Goal: Information Seeking & Learning: Learn about a topic

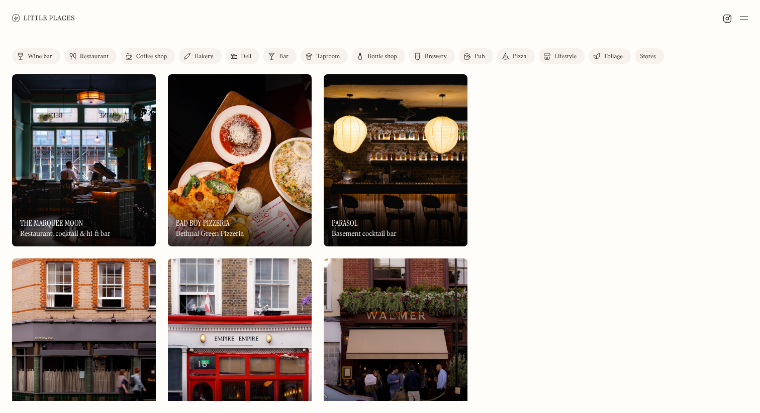
click at [138, 54] on div "Coffee shop" at bounding box center [151, 57] width 31 height 6
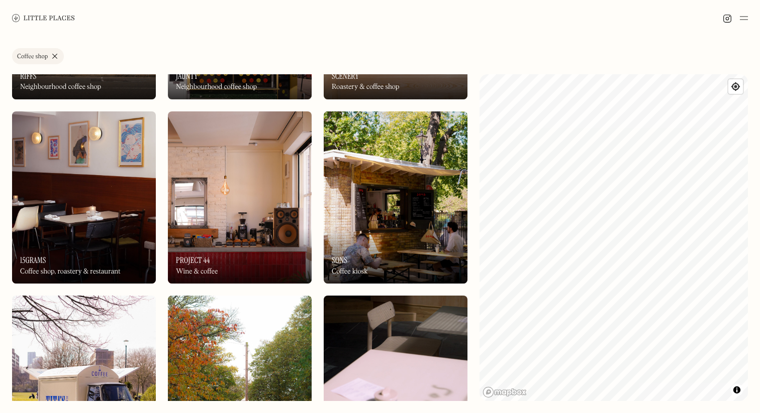
scroll to position [148, 0]
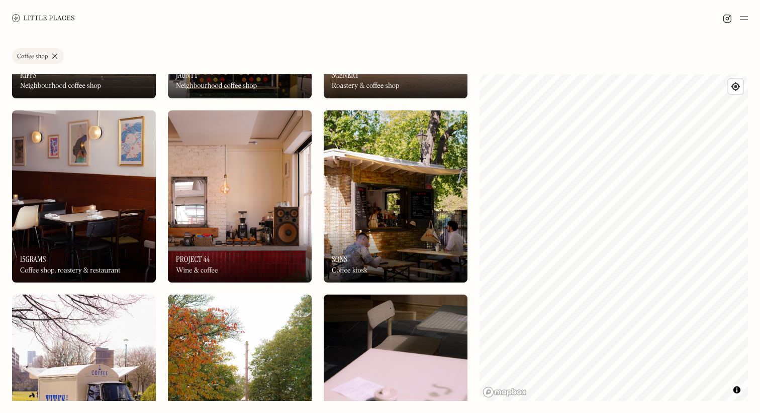
click at [360, 225] on img at bounding box center [396, 197] width 144 height 172
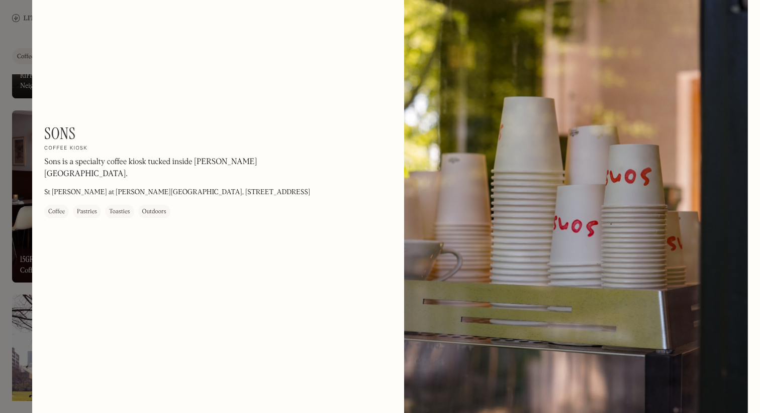
scroll to position [1176, 0]
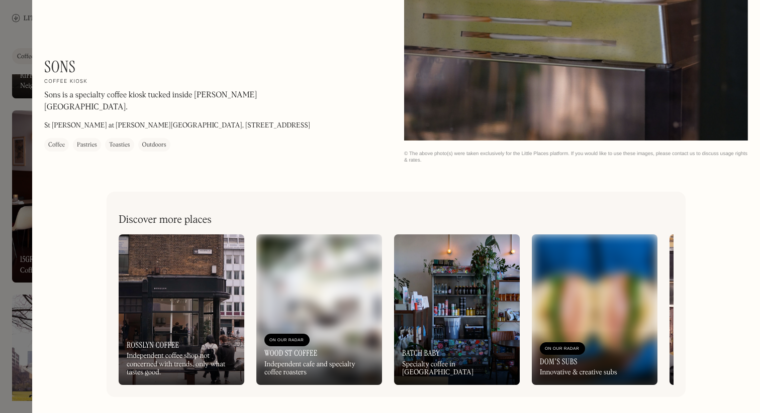
click at [27, 32] on div at bounding box center [380, 206] width 760 height 413
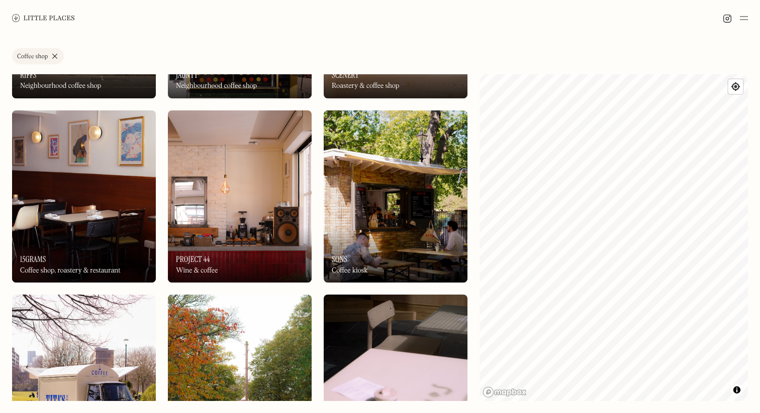
click at [281, 234] on div "On Our Radar Project 44 Wine & coffee" at bounding box center [240, 255] width 144 height 55
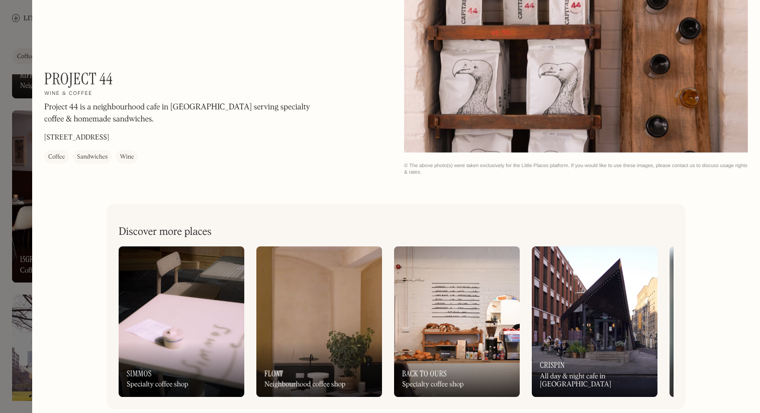
scroll to position [1167, 0]
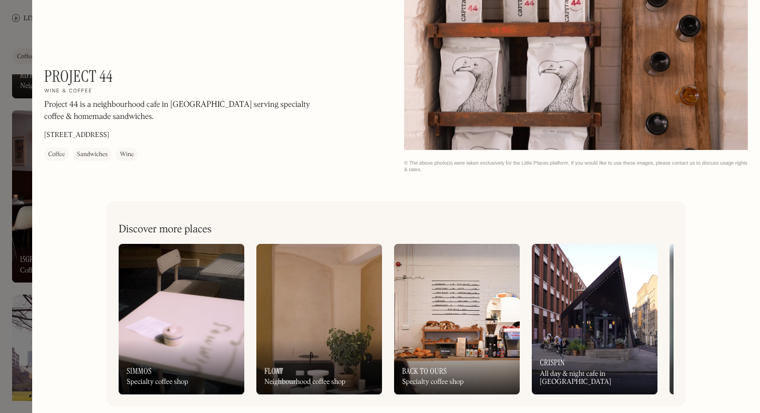
click at [29, 158] on div at bounding box center [380, 206] width 760 height 413
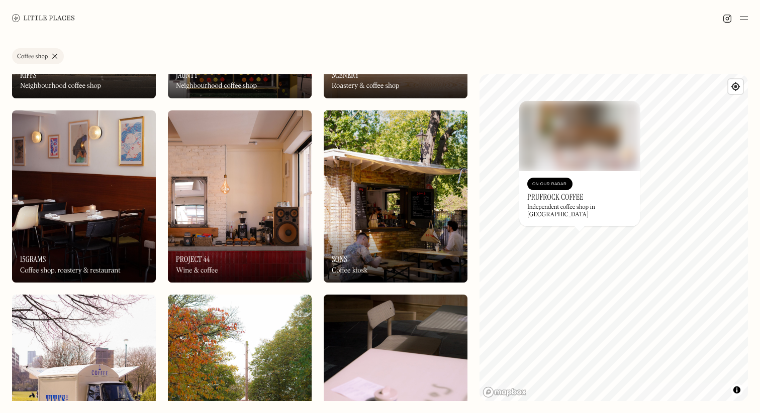
click at [581, 126] on img at bounding box center [579, 136] width 121 height 70
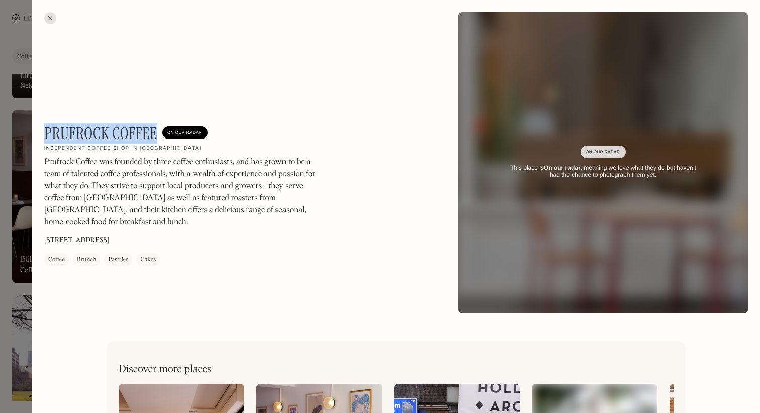
drag, startPoint x: 45, startPoint y: 134, endPoint x: 156, endPoint y: 133, distance: 111.0
click at [156, 133] on h1 "Prufrock Coffee" at bounding box center [100, 133] width 113 height 19
copy h1 "Prufrock Coffee"
drag, startPoint x: 53, startPoint y: 16, endPoint x: 301, endPoint y: 129, distance: 273.0
click at [53, 16] on div at bounding box center [50, 18] width 12 height 12
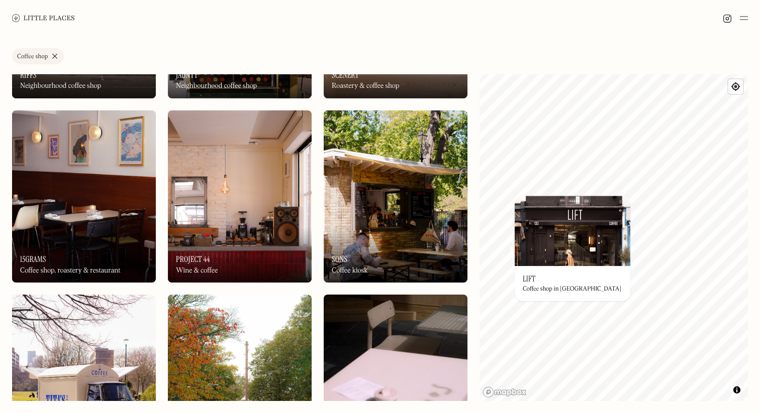
click at [544, 256] on img at bounding box center [572, 231] width 116 height 70
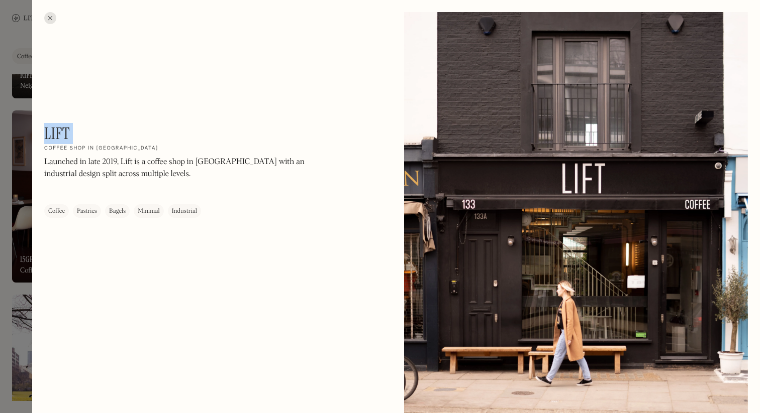
drag, startPoint x: 80, startPoint y: 137, endPoint x: 45, endPoint y: 135, distance: 34.8
click at [46, 135] on div "Lift On Our Radar Coffee shop in West London Launched in late 2019, Lift is a c…" at bounding box center [179, 171] width 271 height 94
copy div "Lift On Our Radar"
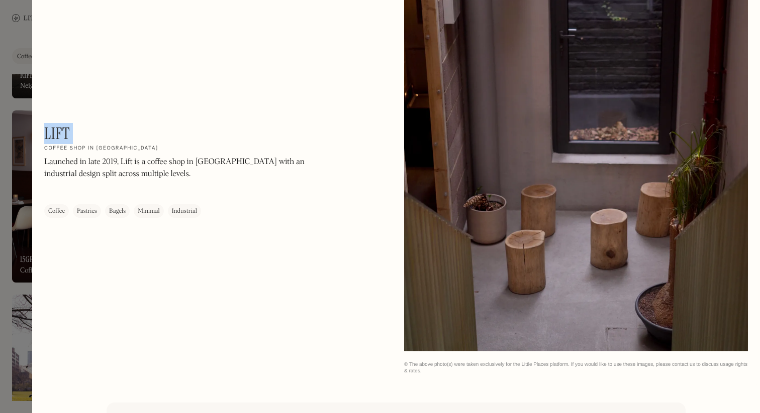
scroll to position [1176, 0]
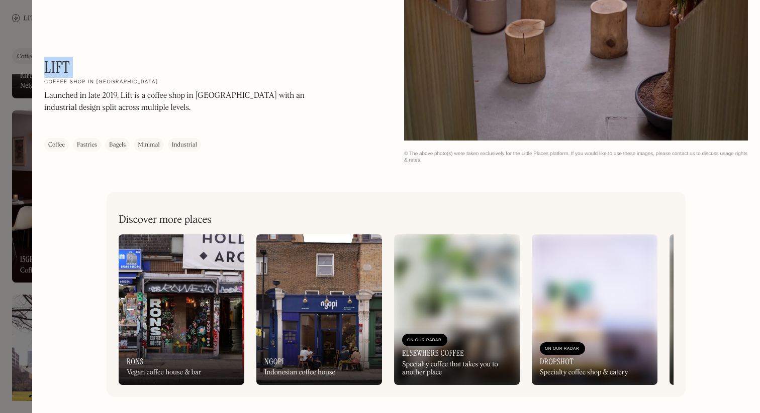
click at [28, 26] on div at bounding box center [380, 206] width 760 height 413
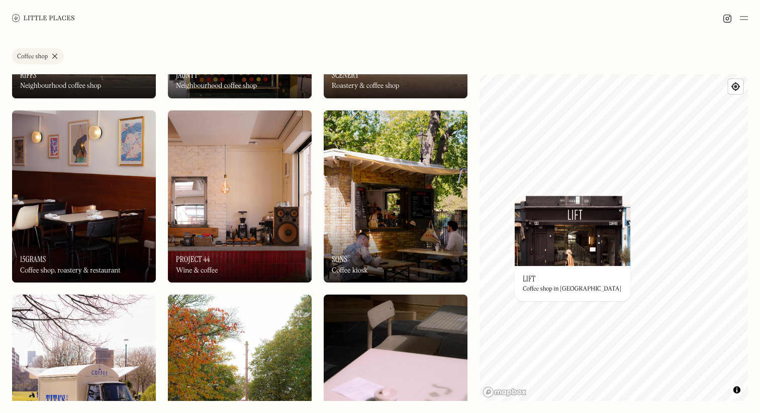
click at [51, 57] on link "Coffee shop" at bounding box center [38, 56] width 52 height 16
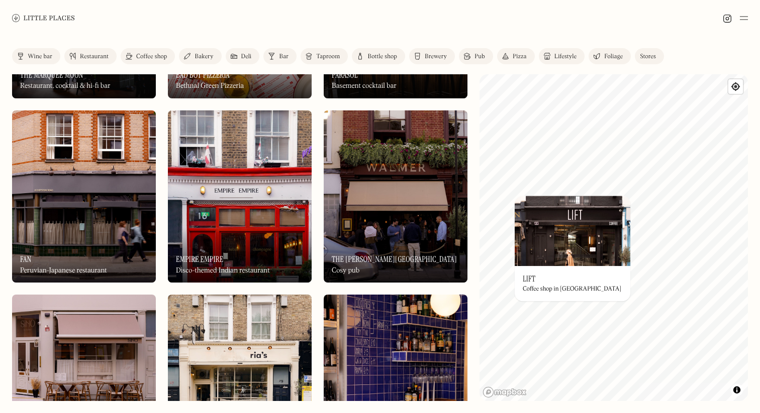
click at [575, 57] on div "Lifestyle" at bounding box center [565, 57] width 22 height 6
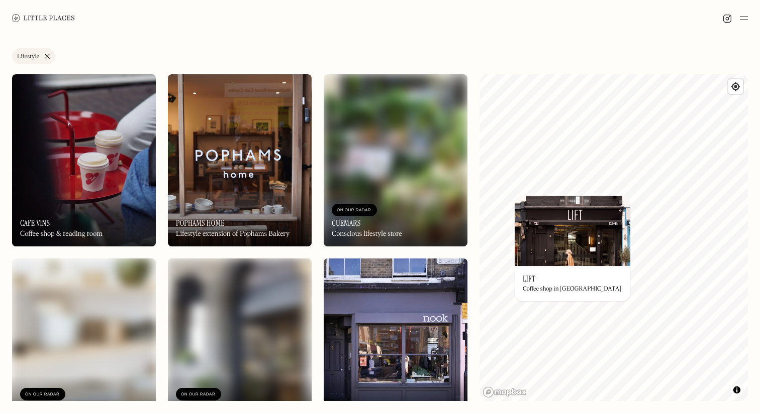
click at [220, 143] on img at bounding box center [240, 160] width 144 height 172
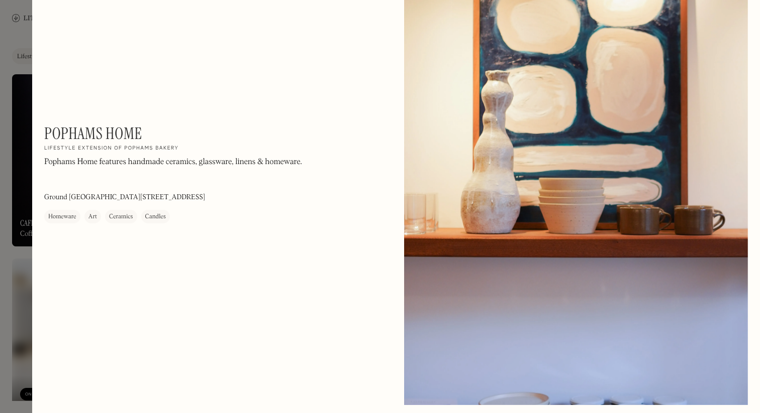
scroll to position [2051, 0]
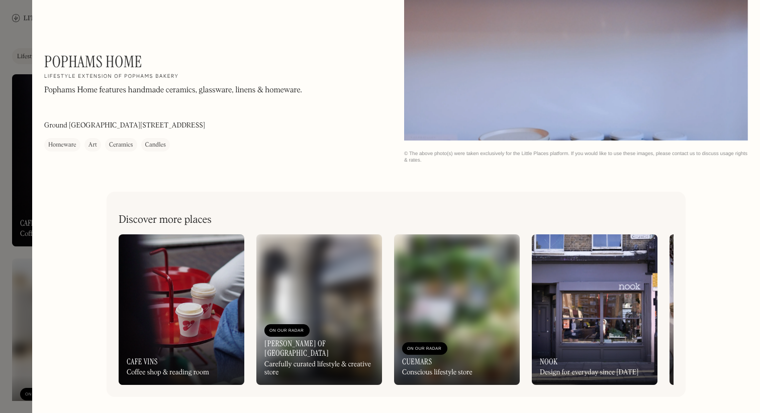
click at [25, 24] on div at bounding box center [380, 206] width 760 height 413
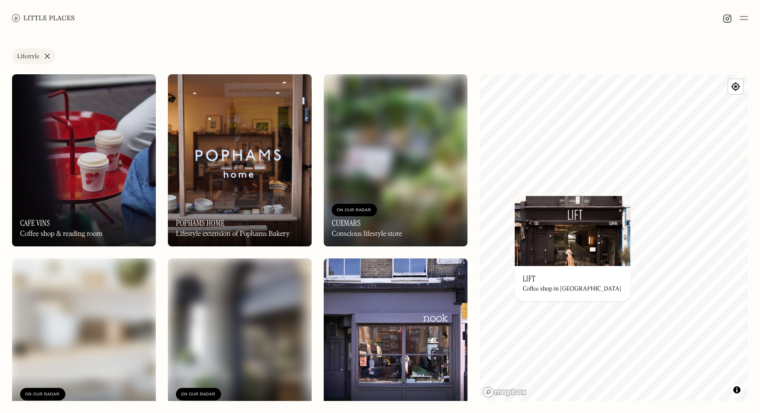
click at [98, 141] on img at bounding box center [84, 160] width 144 height 172
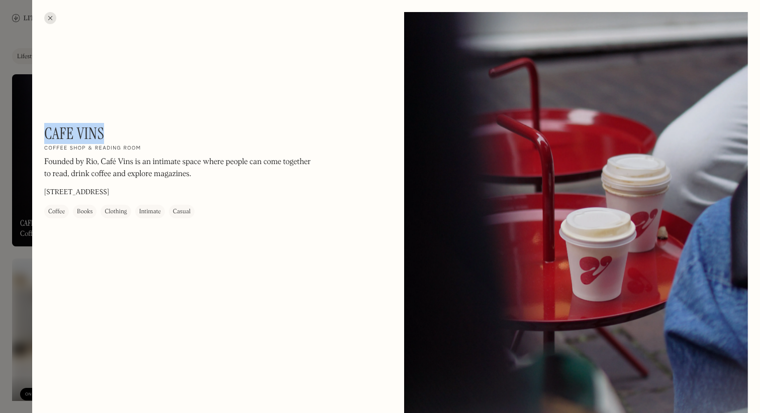
drag, startPoint x: 116, startPoint y: 126, endPoint x: 45, endPoint y: 130, distance: 70.4
click at [46, 130] on div "Cafe Vins On Our Radar Coffee shop & reading room Founded by Rio, Café Vins is …" at bounding box center [179, 171] width 271 height 94
copy h1 "Cafe Vins"
click at [11, 166] on div at bounding box center [380, 206] width 760 height 413
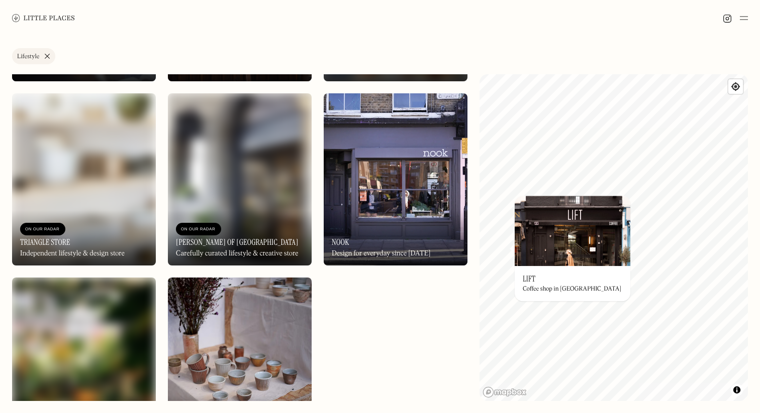
scroll to position [222, 0]
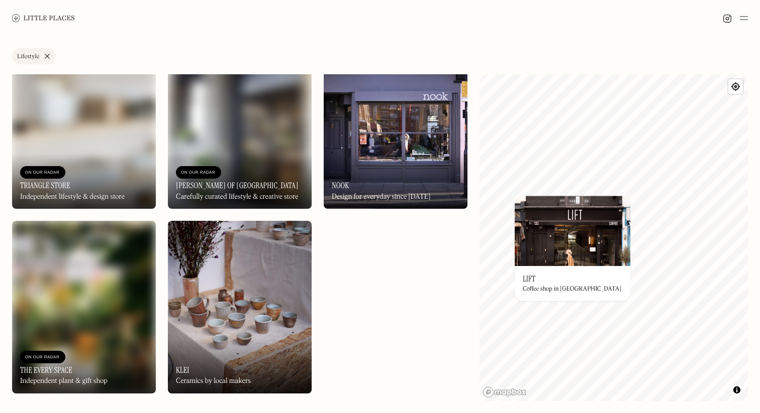
click at [230, 161] on div "On Our Radar Earl of East London Carefully curated lifestyle & creative store" at bounding box center [240, 181] width 144 height 55
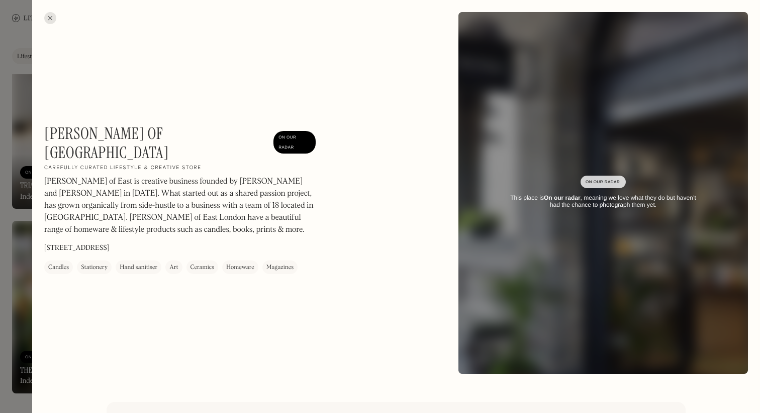
click at [72, 176] on p "Earl of East is creative business founded by Niko Dafkos and Paul Firmin in 201…" at bounding box center [179, 206] width 271 height 60
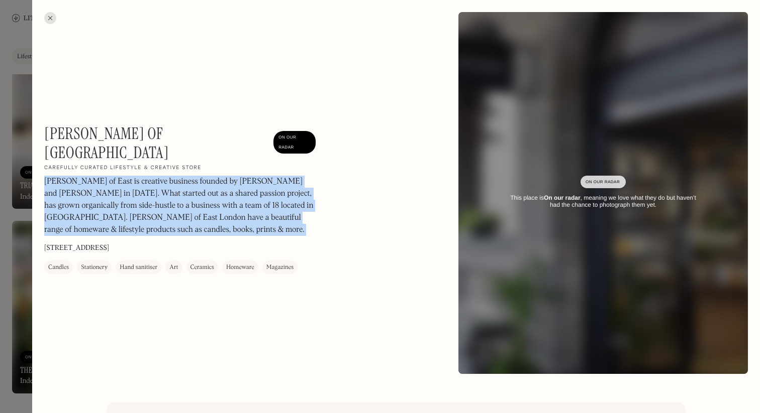
click at [19, 221] on div at bounding box center [380, 206] width 760 height 413
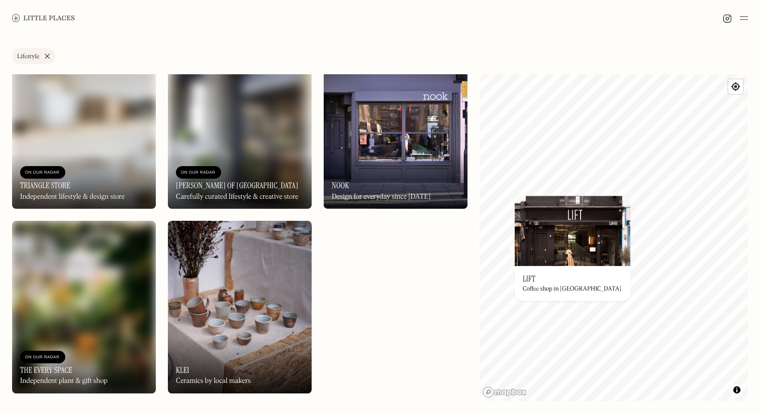
click at [34, 289] on img at bounding box center [84, 307] width 144 height 172
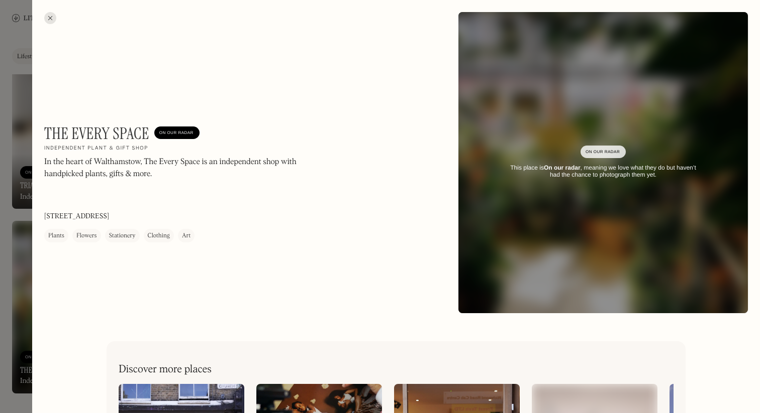
click at [11, 291] on div at bounding box center [380, 206] width 760 height 413
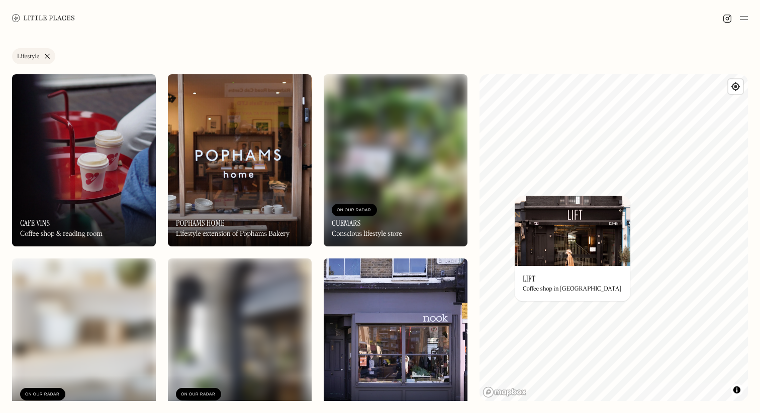
click at [393, 149] on img at bounding box center [396, 160] width 144 height 172
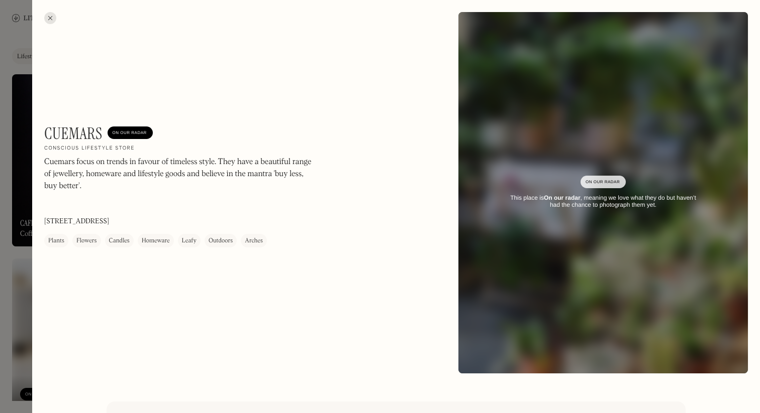
click at [13, 291] on div at bounding box center [380, 206] width 760 height 413
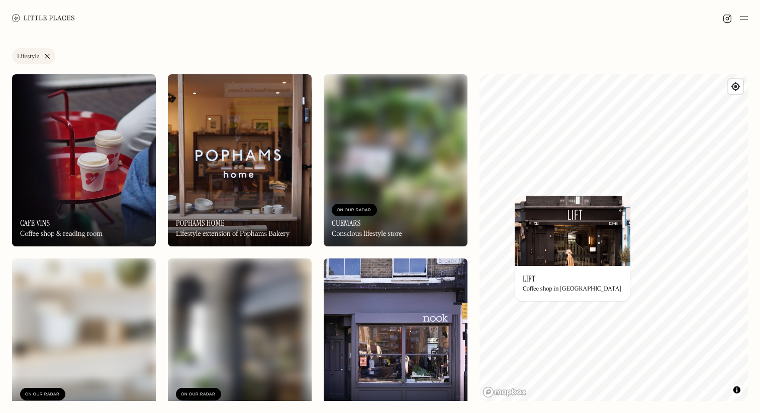
click at [44, 53] on link "Lifestyle" at bounding box center [33, 56] width 43 height 16
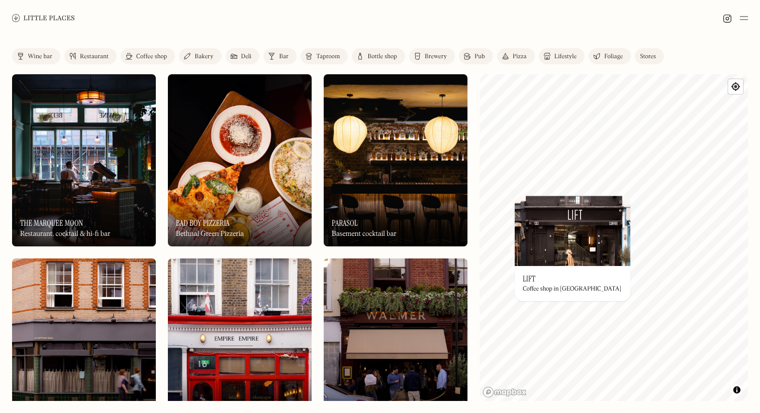
click at [660, 54] on link "Stores" at bounding box center [648, 56] width 29 height 16
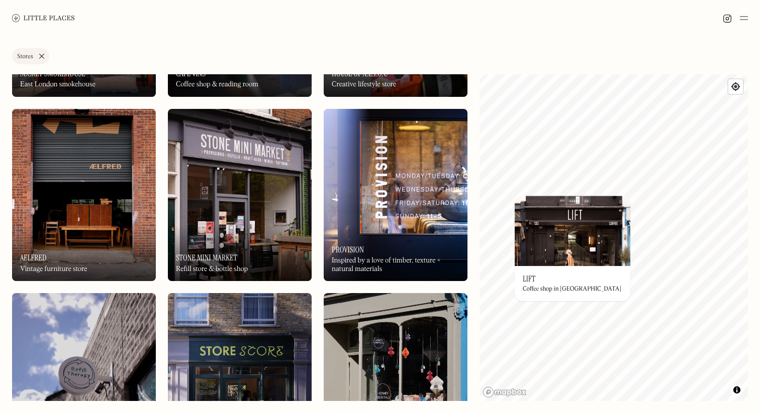
scroll to position [158, 0]
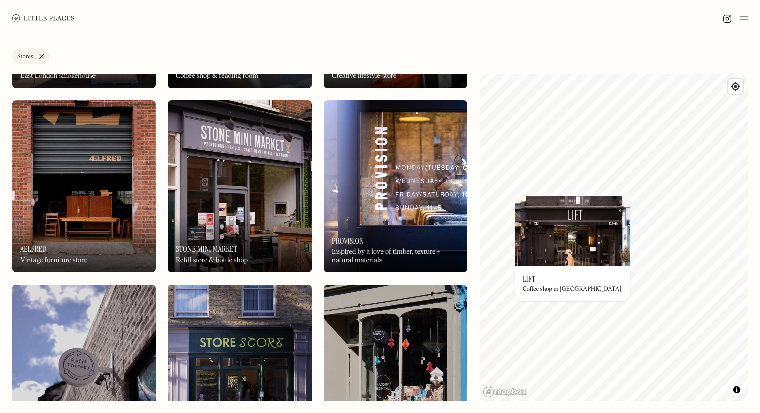
click at [369, 236] on div "On Our Radar Provision Inspired by a love of timber, texture + natural materials" at bounding box center [396, 245] width 144 height 55
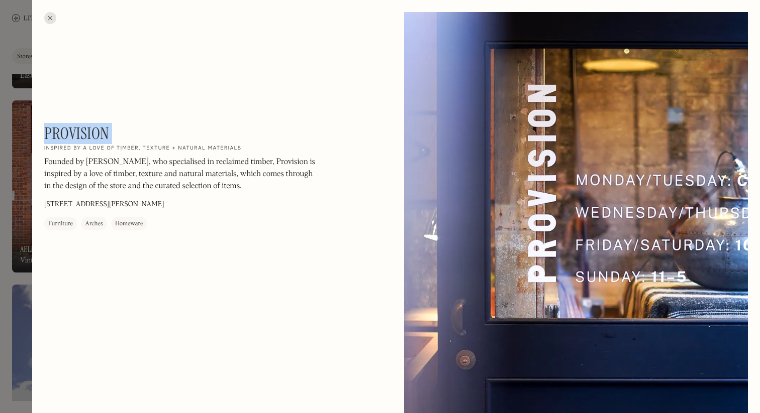
drag, startPoint x: 128, startPoint y: 133, endPoint x: 47, endPoint y: 132, distance: 81.4
click at [47, 132] on div "Provision On Our Radar Inspired by a love of timber, texture + natural material…" at bounding box center [179, 177] width 271 height 107
copy div "Provision On Our Radar"
click at [261, 207] on div "Provision On Our Radar Inspired by a love of timber, texture + natural material…" at bounding box center [179, 177] width 271 height 107
click at [30, 132] on div at bounding box center [380, 206] width 760 height 413
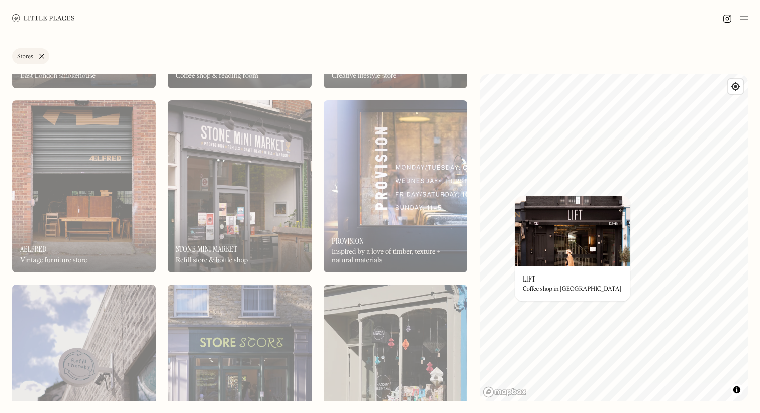
scroll to position [203, 0]
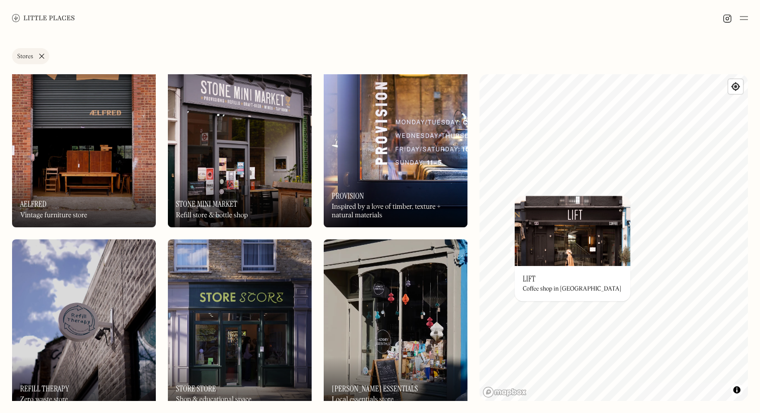
click at [237, 121] on img at bounding box center [240, 141] width 144 height 172
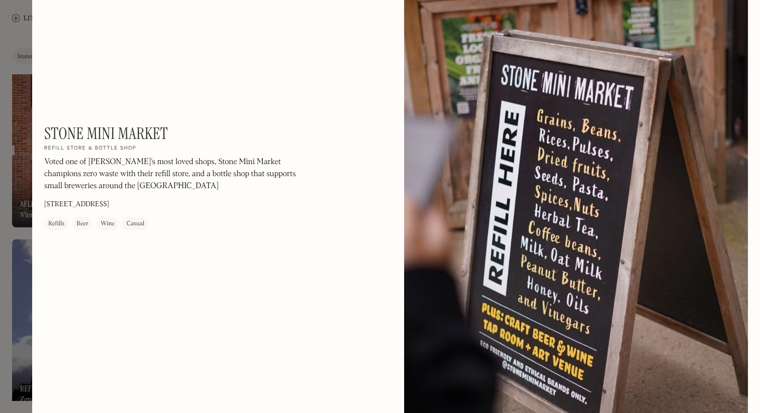
scroll to position [1176, 0]
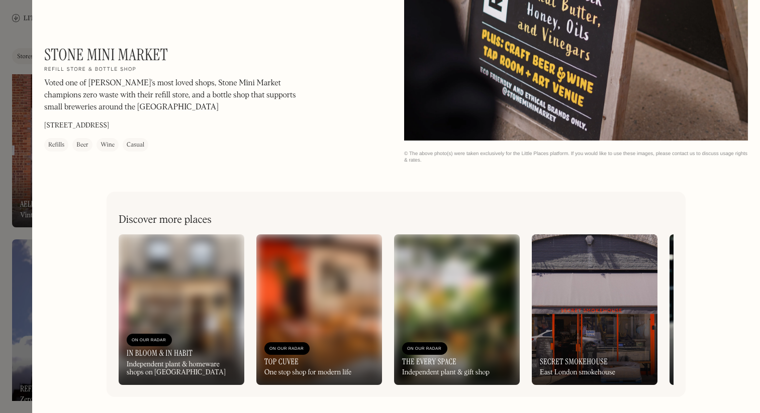
click at [12, 208] on div at bounding box center [380, 206] width 760 height 413
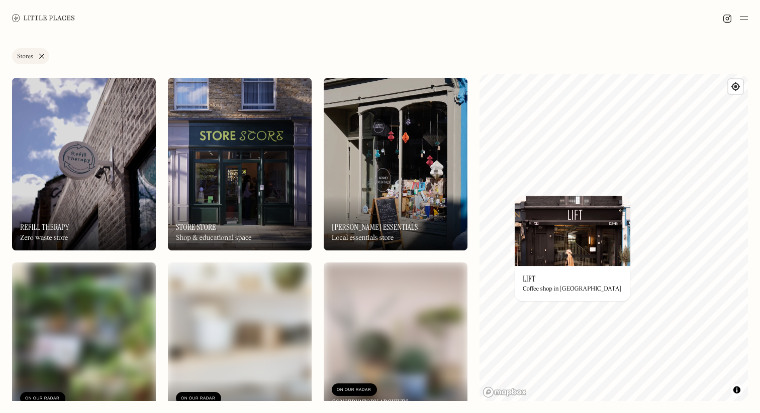
scroll to position [381, 0]
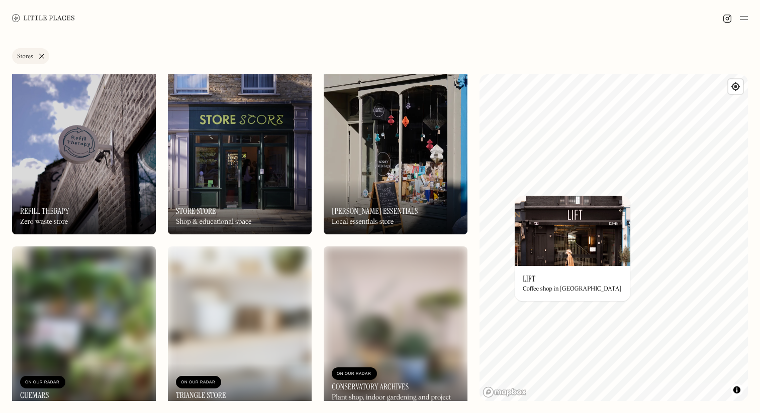
click at [342, 184] on div "On Our Radar Hackney Essentials Local essentials store" at bounding box center [396, 206] width 144 height 55
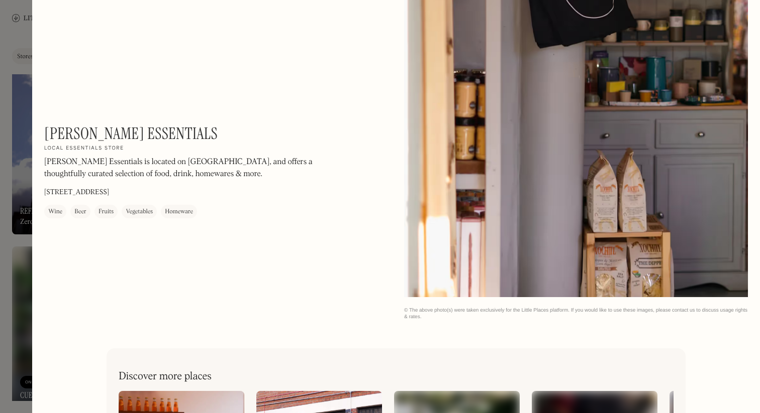
scroll to position [2489, 0]
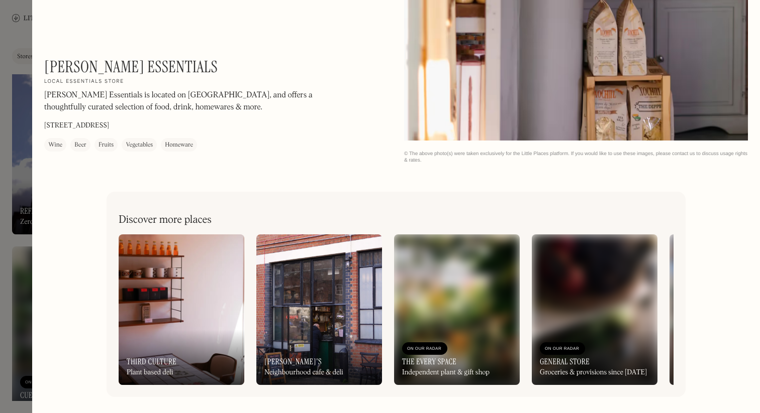
click at [181, 300] on img at bounding box center [182, 310] width 126 height 151
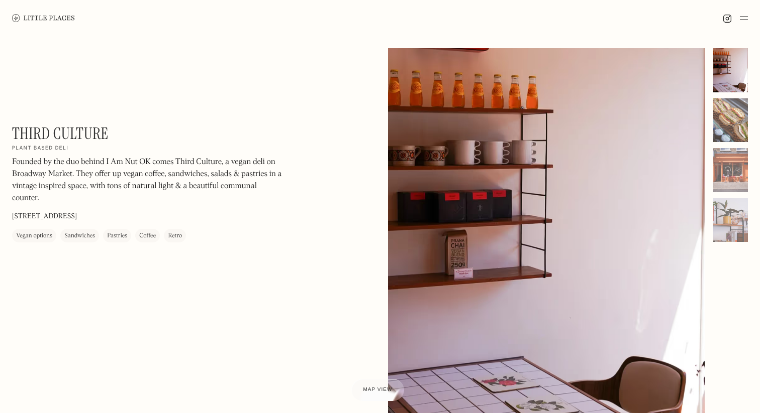
click at [745, 117] on div at bounding box center [729, 120] width 35 height 44
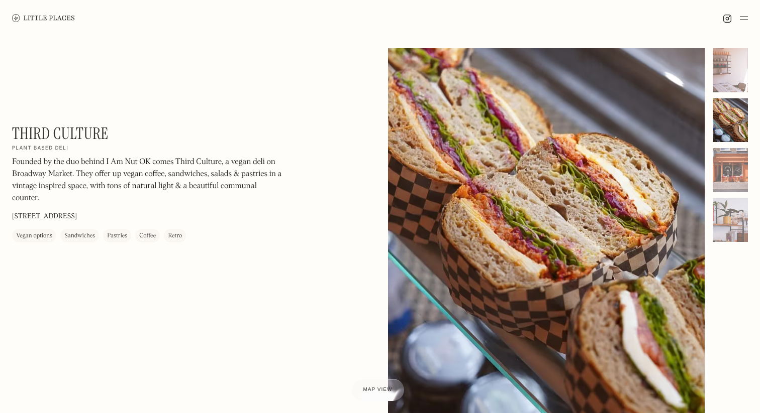
click at [745, 117] on div at bounding box center [729, 120] width 35 height 44
click at [725, 166] on div at bounding box center [729, 170] width 35 height 44
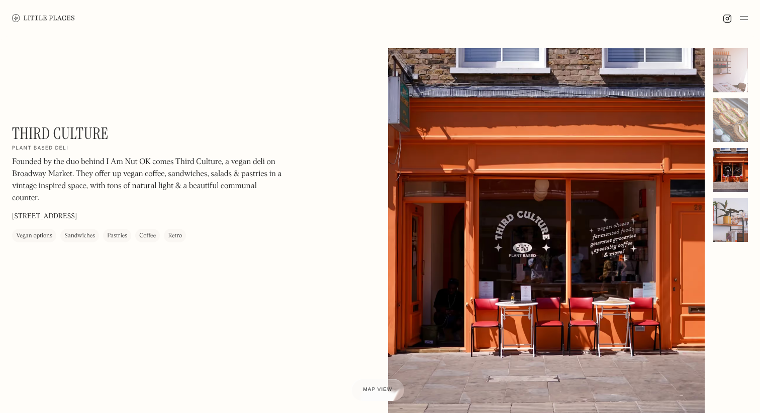
click at [729, 211] on div at bounding box center [729, 220] width 35 height 44
